Goal: Contribute content

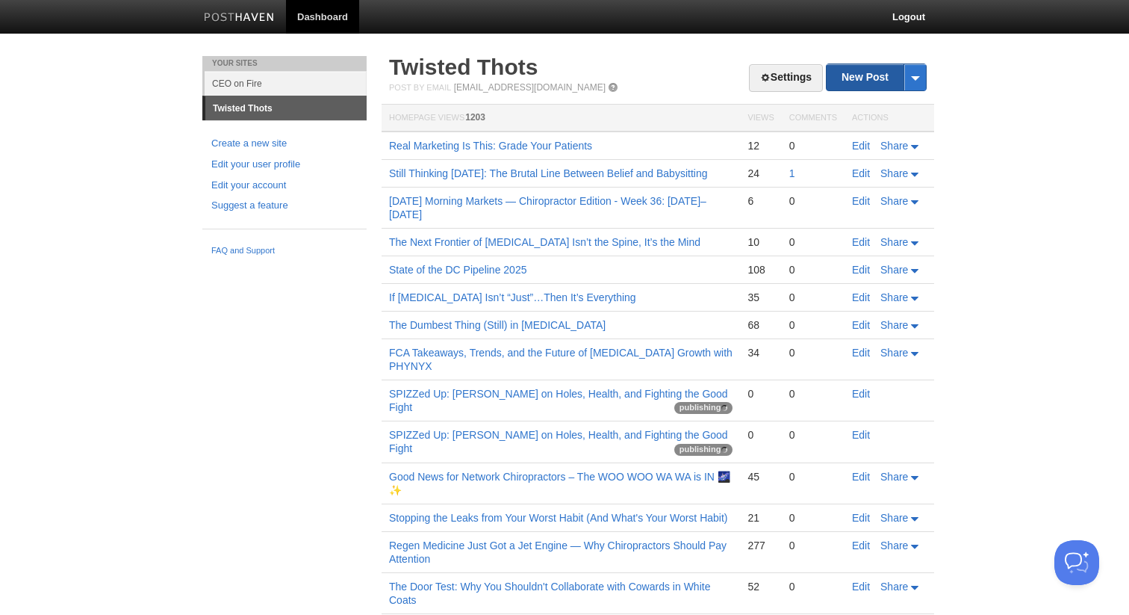
click at [842, 75] on link "New Post" at bounding box center [876, 77] width 99 height 26
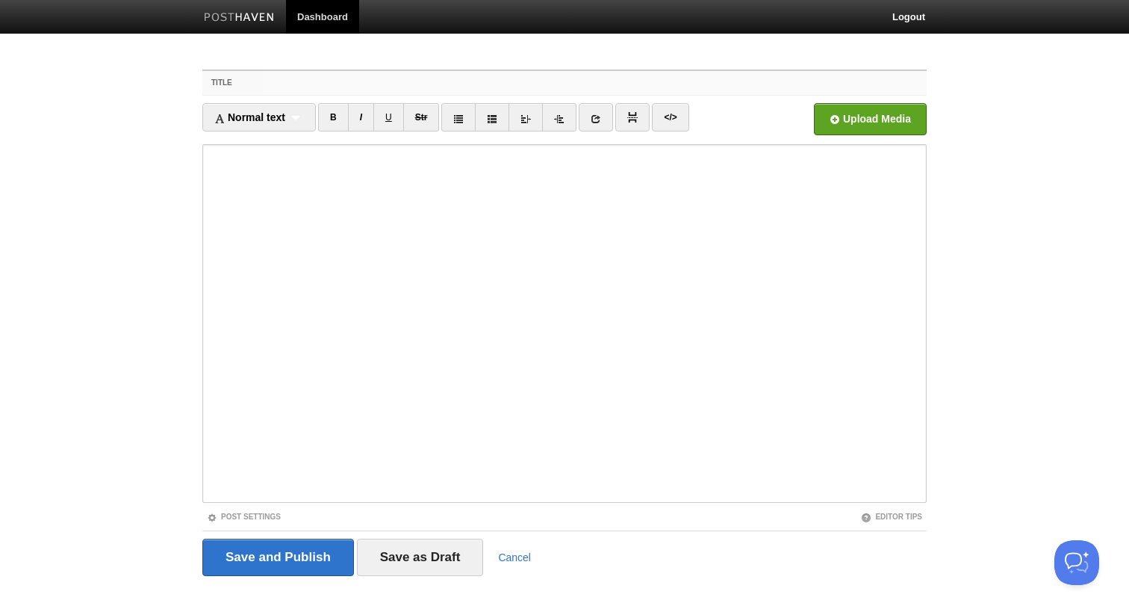
click at [405, 82] on input "Title" at bounding box center [595, 83] width 664 height 24
paste input "Kat’s Corner: What Chiropractors Can Learn From [PERSON_NAME]’s Final Runway"
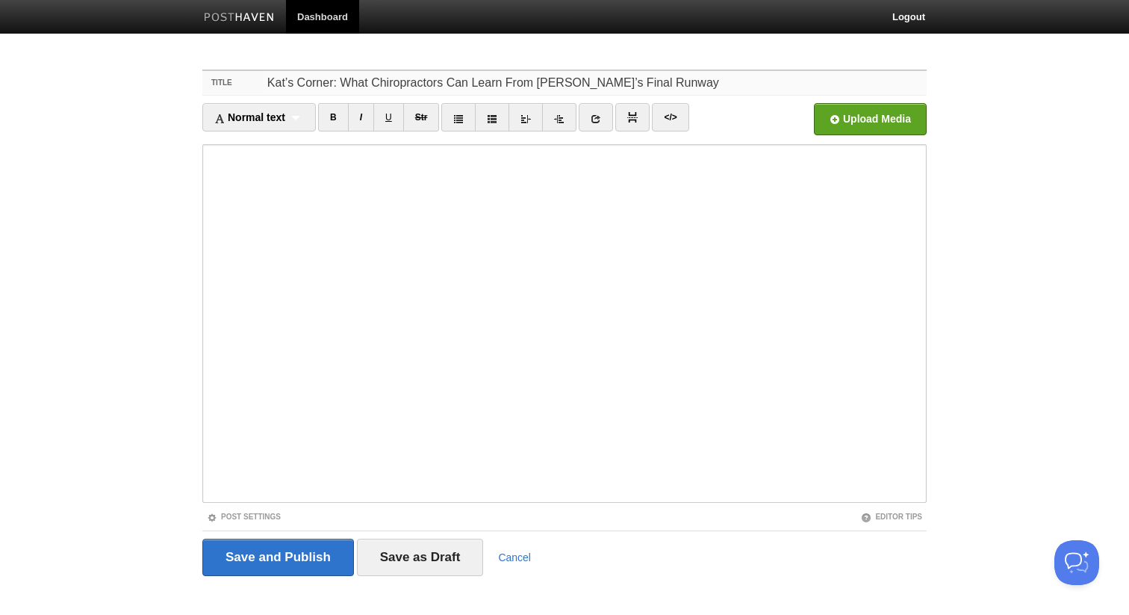
type input "Kat’s Corner: What Chiropractors Can Learn From [PERSON_NAME]’s Final Runway"
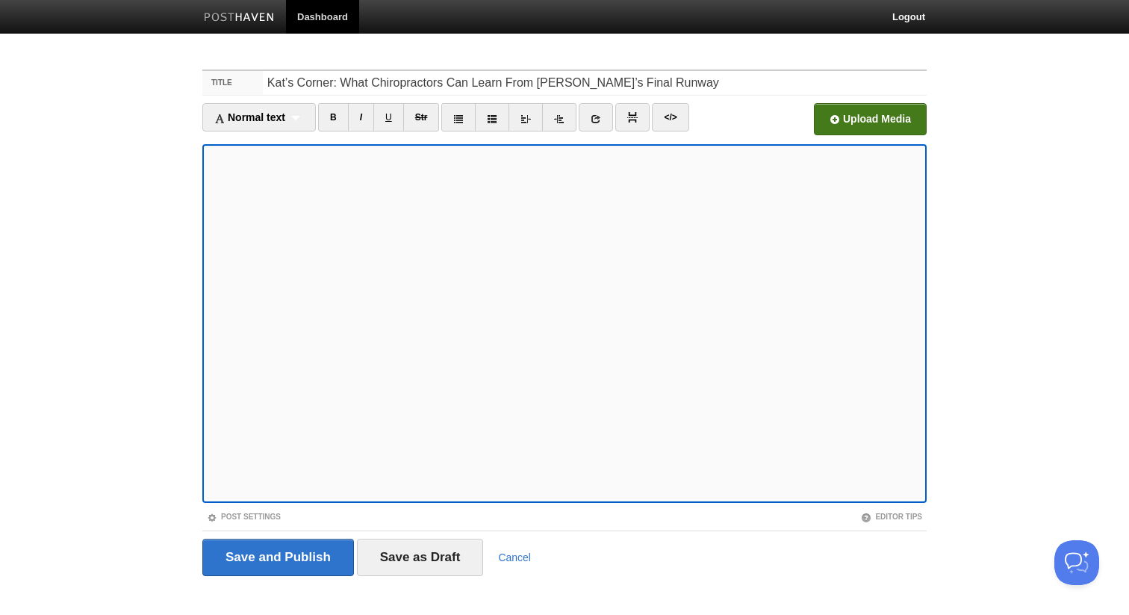
click at [854, 116] on input "file" at bounding box center [419, 123] width 1131 height 76
click at [266, 552] on input "Save and Publish" at bounding box center [278, 557] width 152 height 37
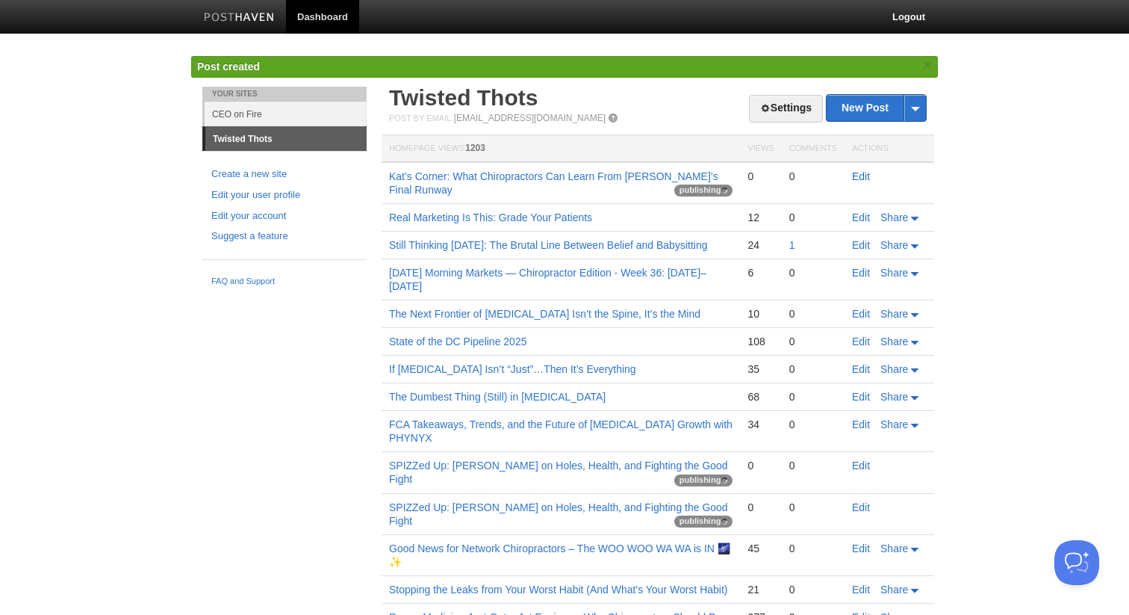
click at [859, 174] on link "Edit" at bounding box center [861, 176] width 18 height 12
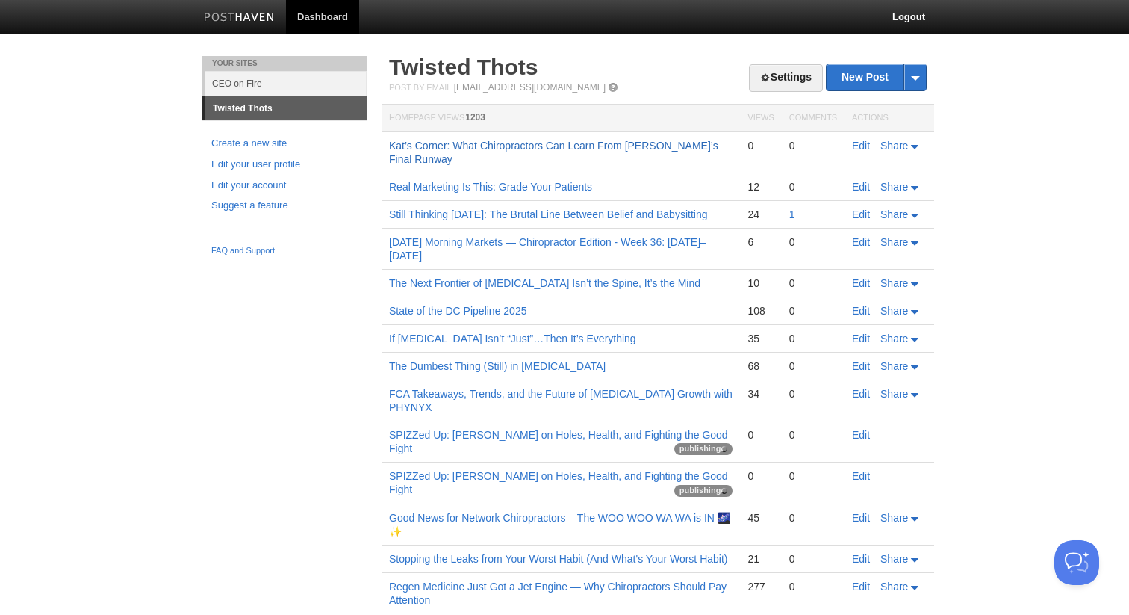
click at [620, 143] on link "Kat’s Corner: What Chiropractors Can Learn From [PERSON_NAME]’s Final Runway" at bounding box center [553, 152] width 329 height 25
click at [610, 140] on link "Kat’s Corner: What Chiropractors Can Learn From [PERSON_NAME]’s Final Runway" at bounding box center [553, 152] width 329 height 25
